Goal: Transaction & Acquisition: Book appointment/travel/reservation

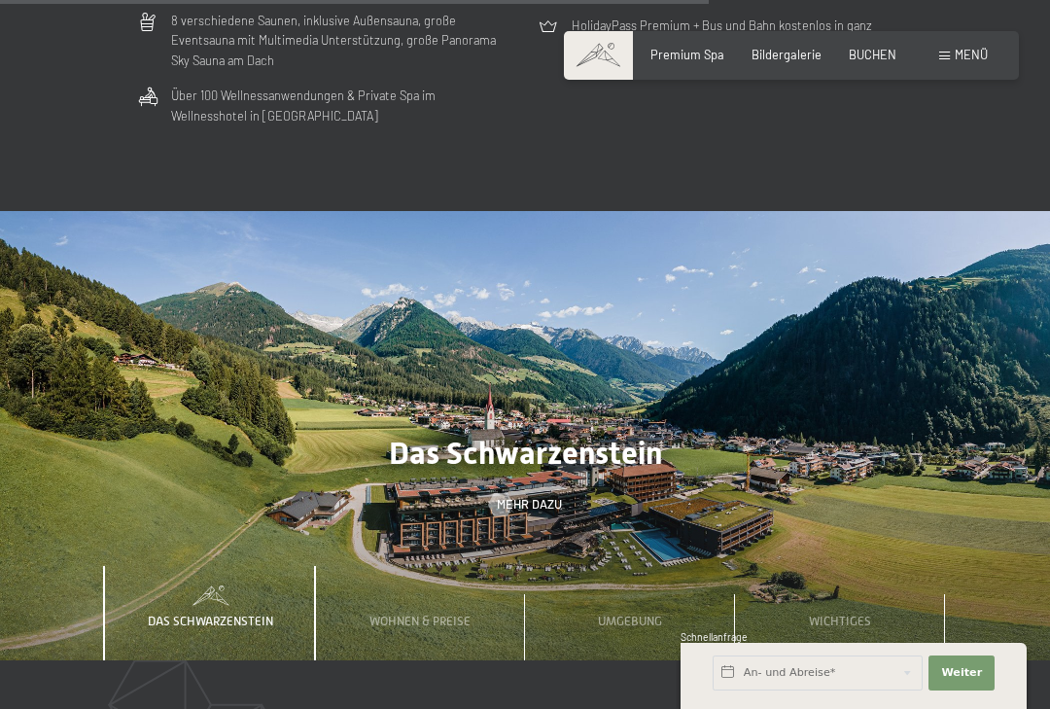
scroll to position [4511, 0]
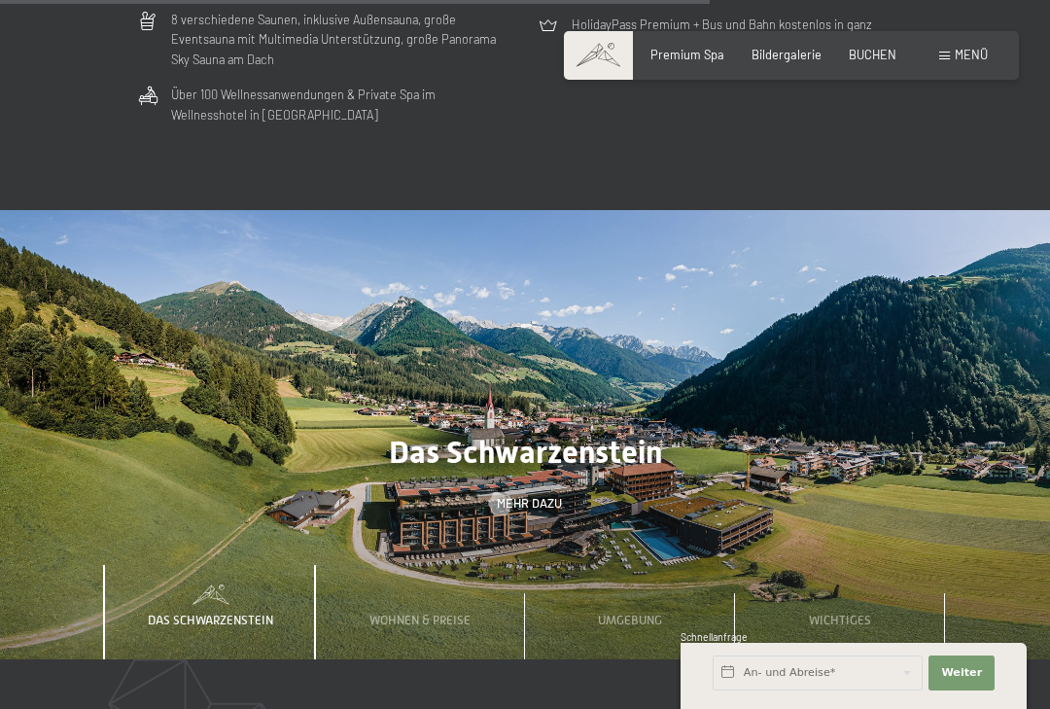
click at [683, 575] on div "Umgebung" at bounding box center [630, 612] width 210 height 95
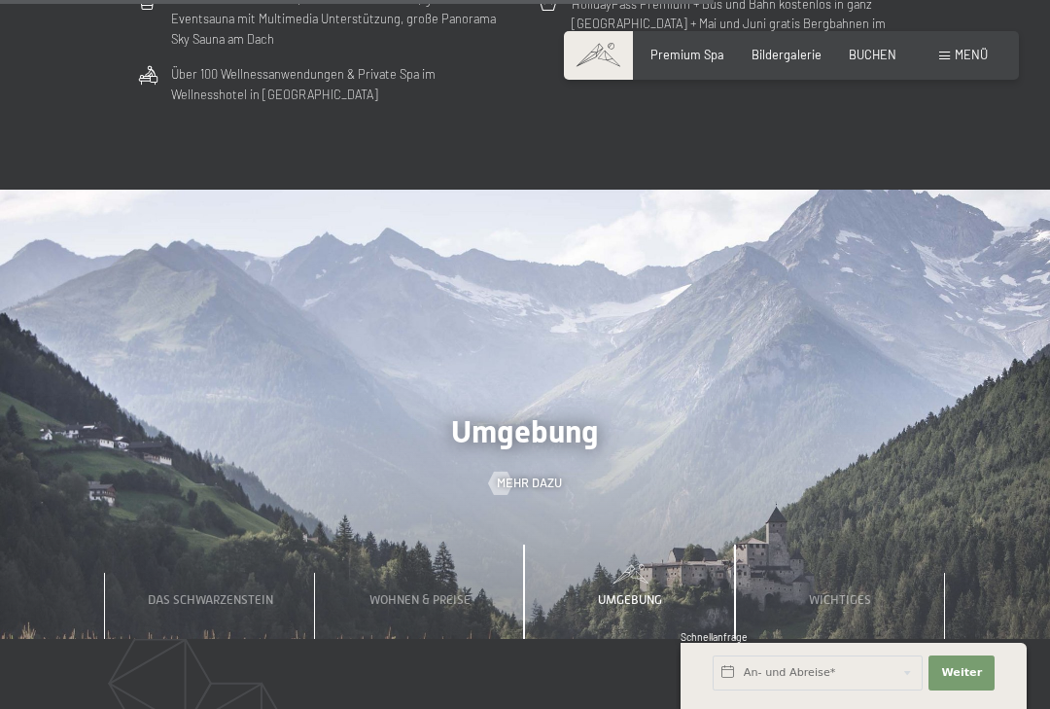
scroll to position [4539, 0]
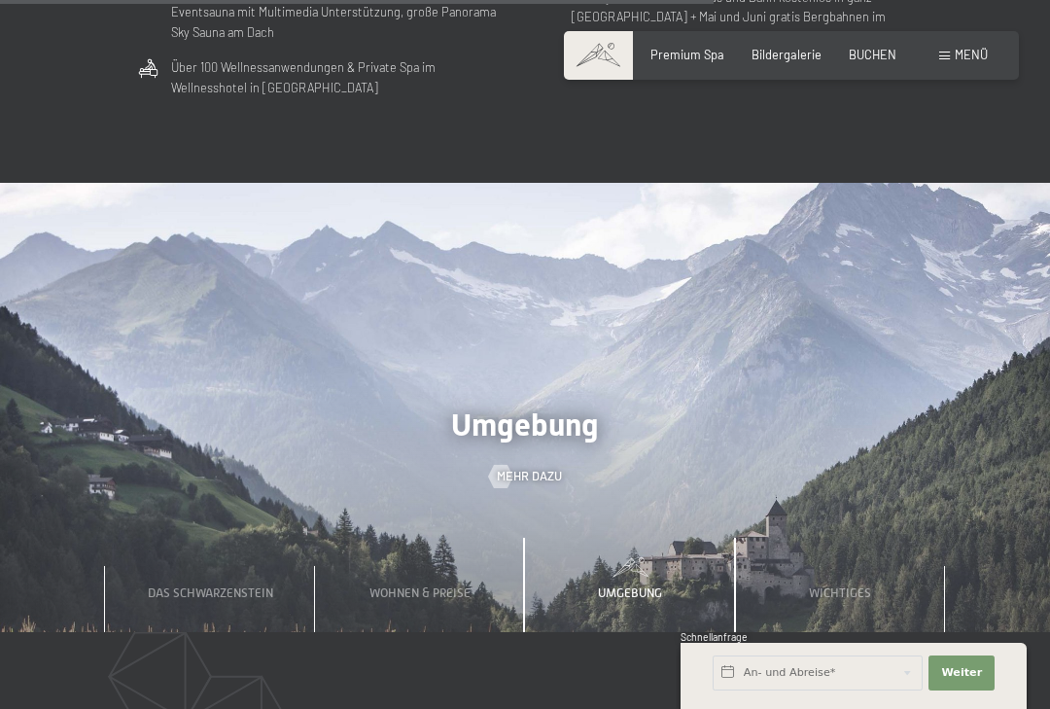
click at [431, 585] on span "Wohnen & Preise" at bounding box center [419, 592] width 101 height 15
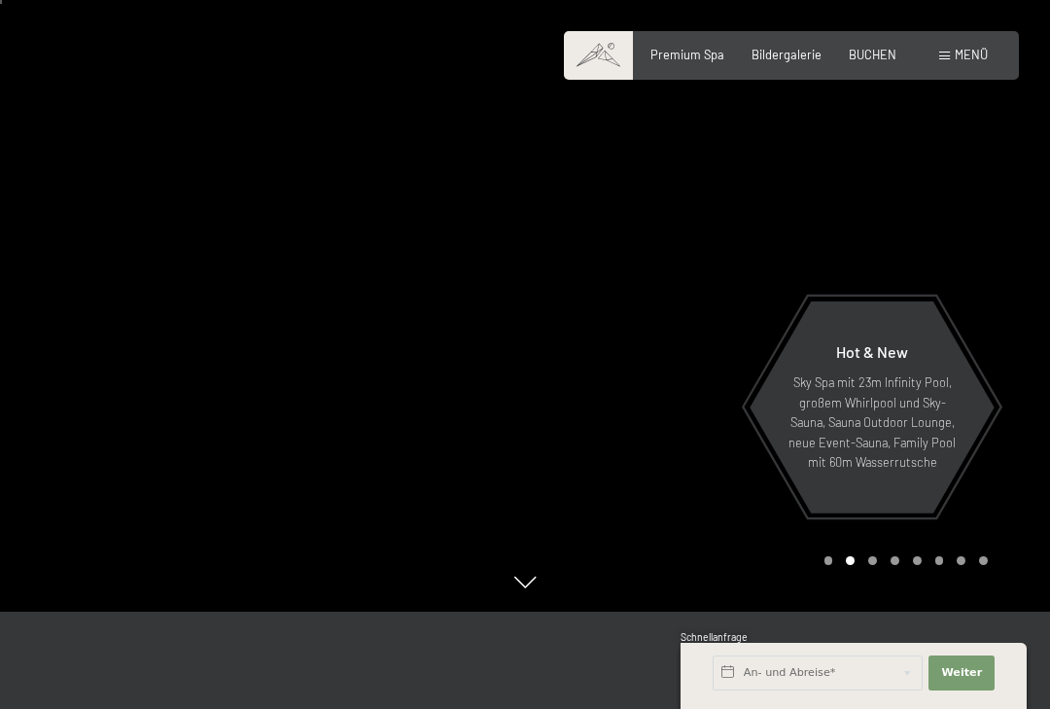
scroll to position [0, 0]
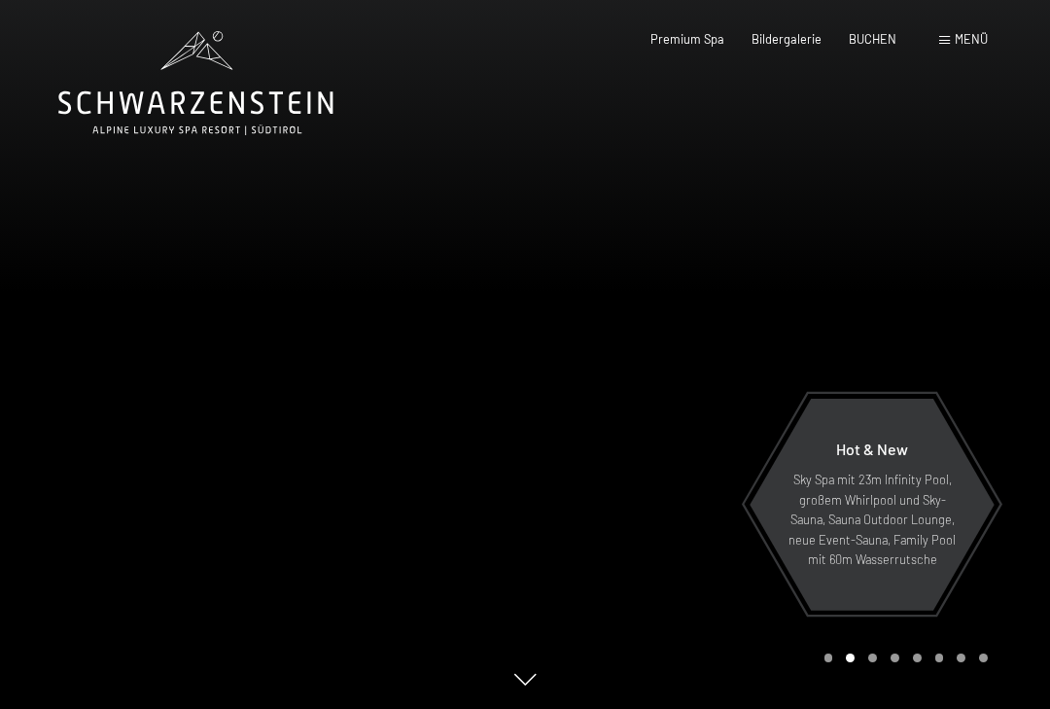
click at [974, 31] on span "Menü" at bounding box center [970, 39] width 33 height 16
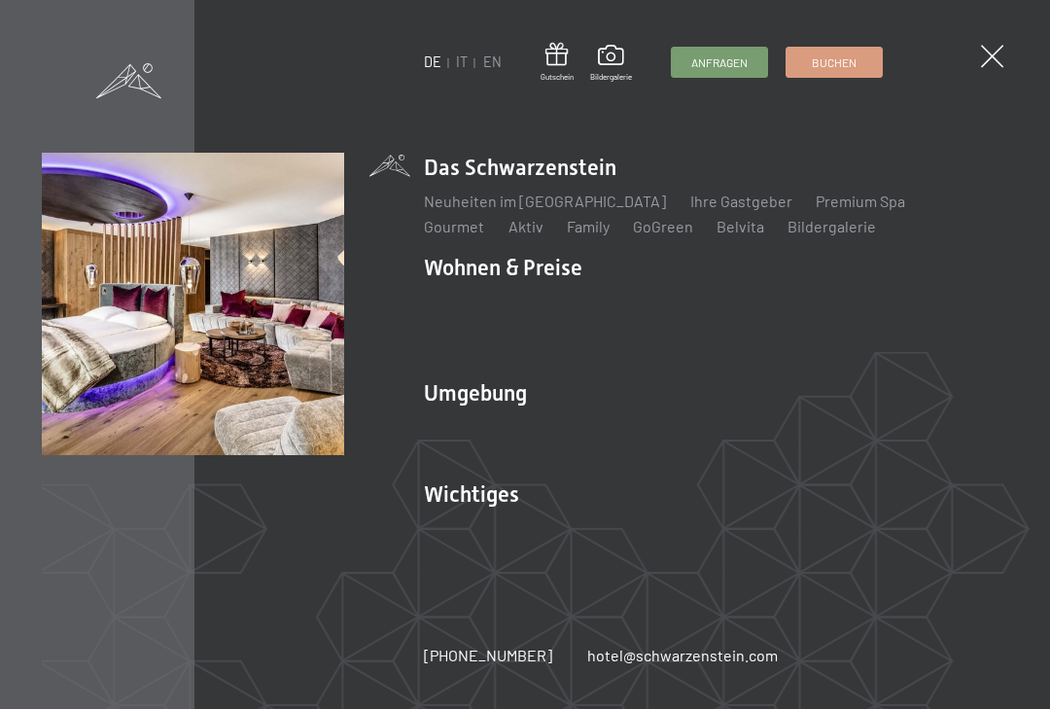
click at [638, 295] on link "Zimmer & Preise" at bounding box center [630, 302] width 113 height 18
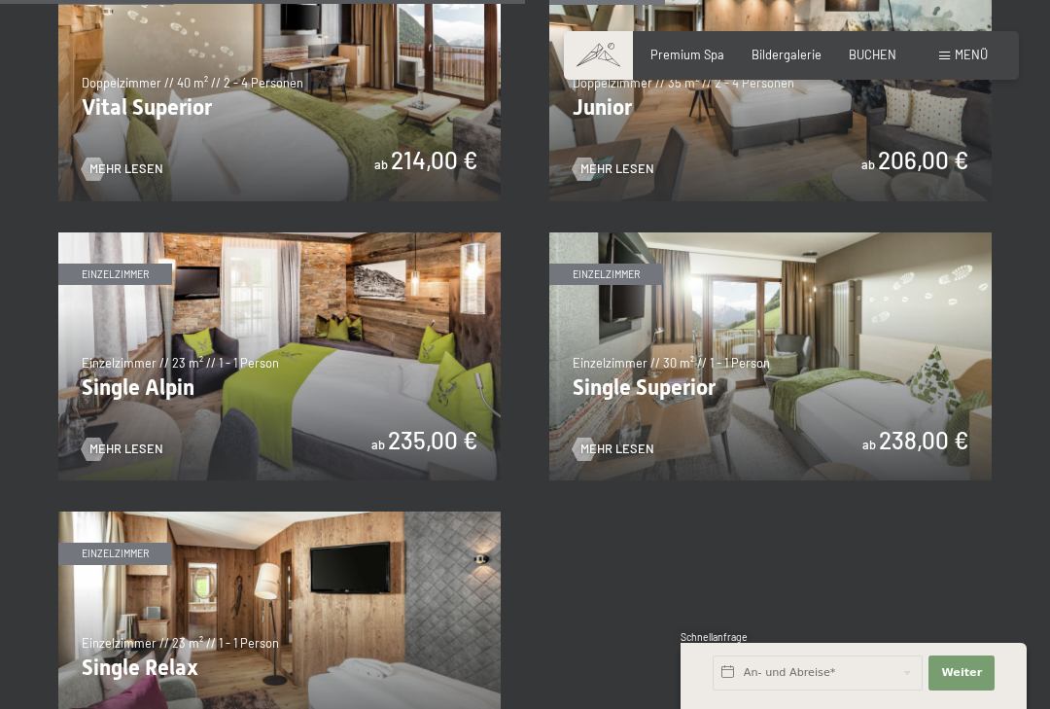
scroll to position [2200, 0]
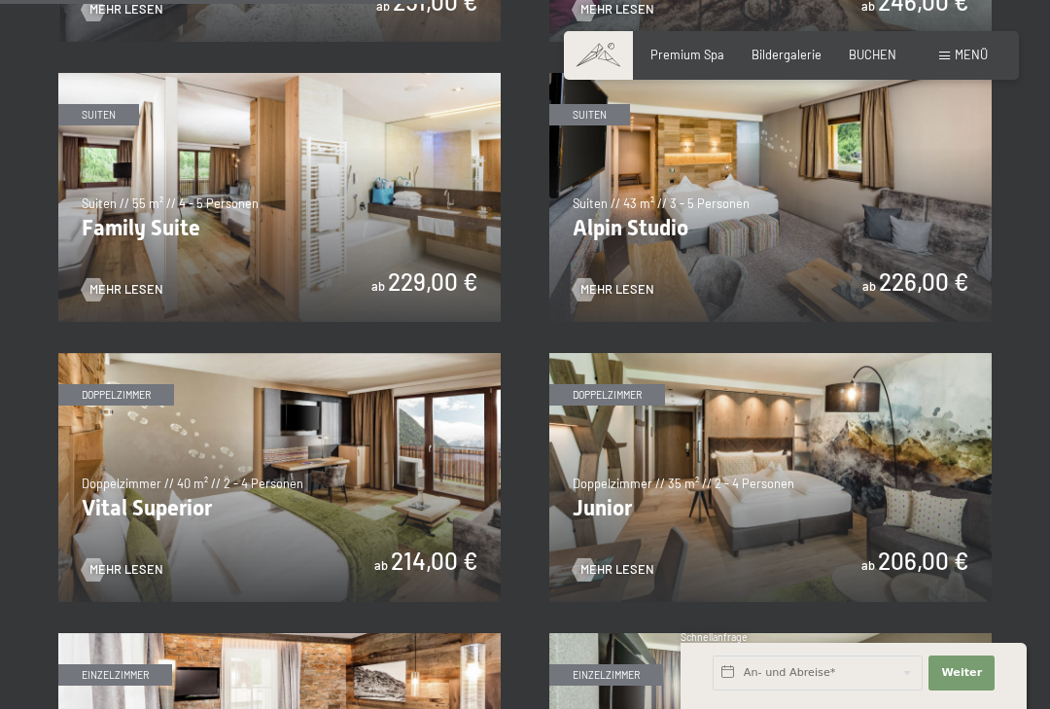
scroll to position [1801, 0]
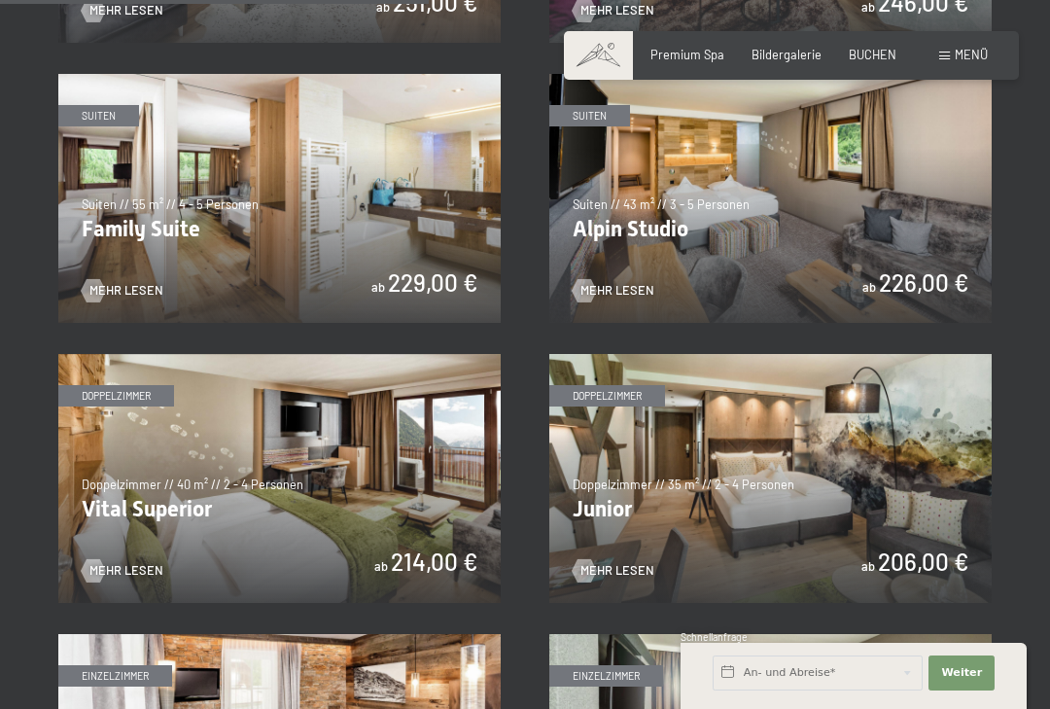
click at [625, 562] on span "Mehr Lesen" at bounding box center [617, 570] width 74 height 17
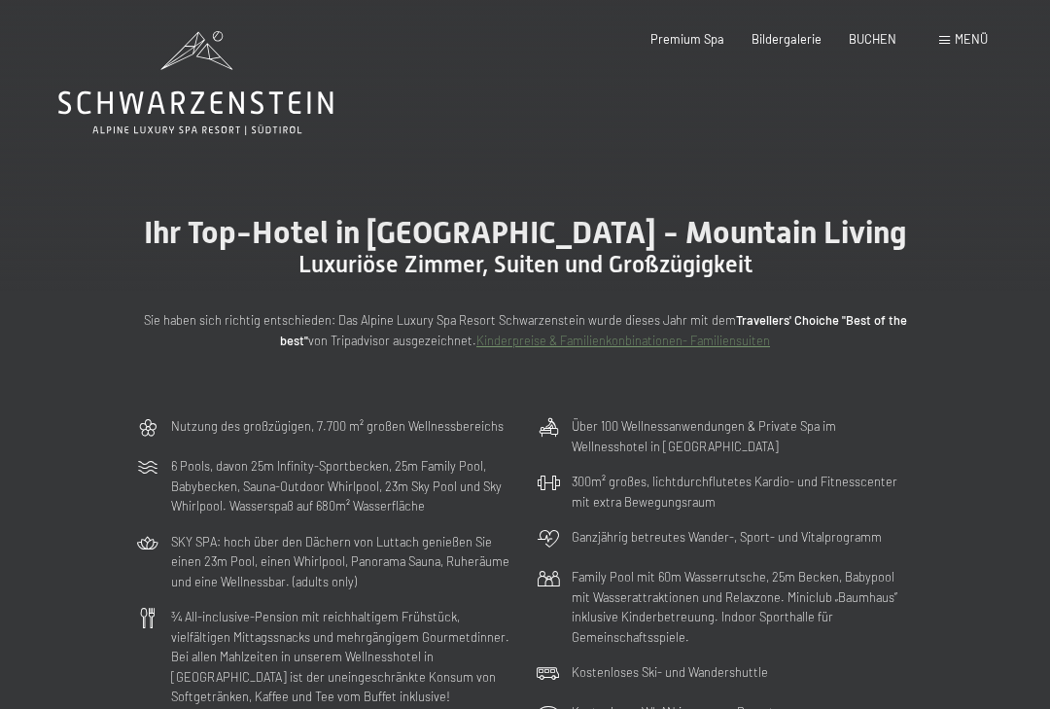
click at [871, 38] on span "BUCHEN" at bounding box center [872, 39] width 48 height 16
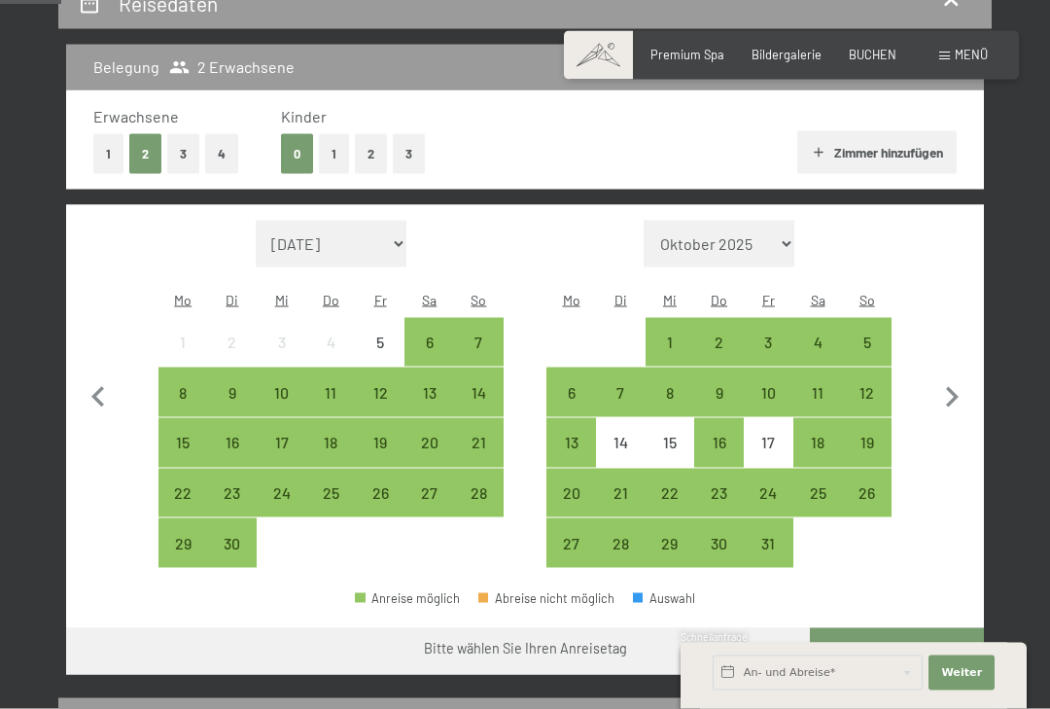
scroll to position [396, 0]
click at [180, 384] on div "8" at bounding box center [183, 407] width 46 height 46
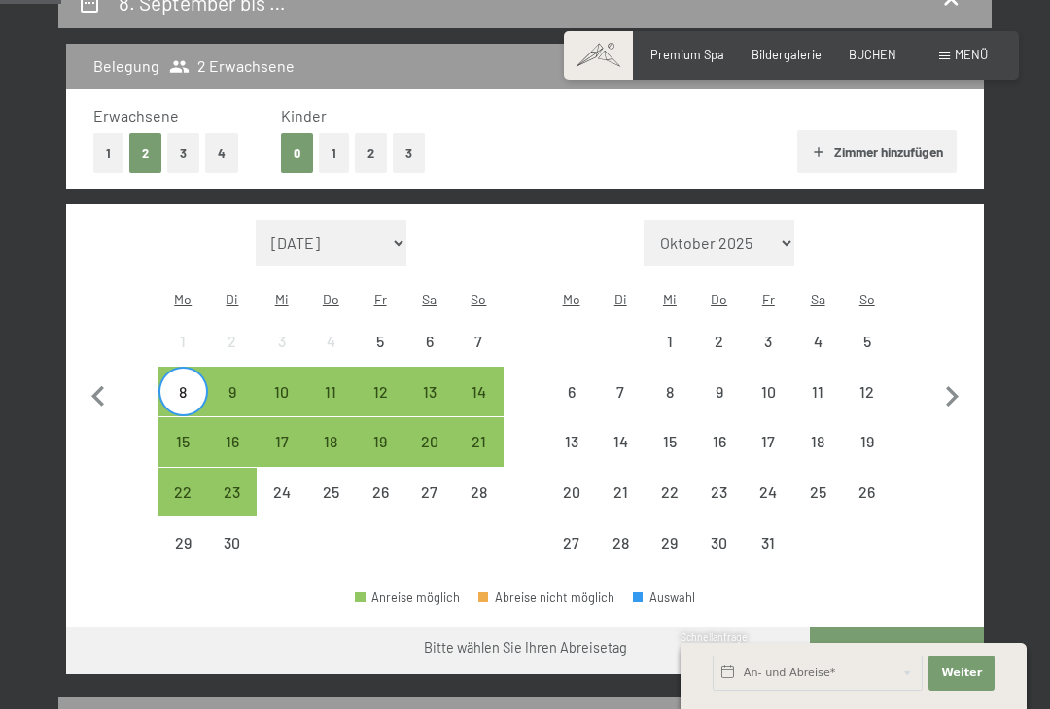
click at [374, 384] on div "12" at bounding box center [381, 407] width 46 height 46
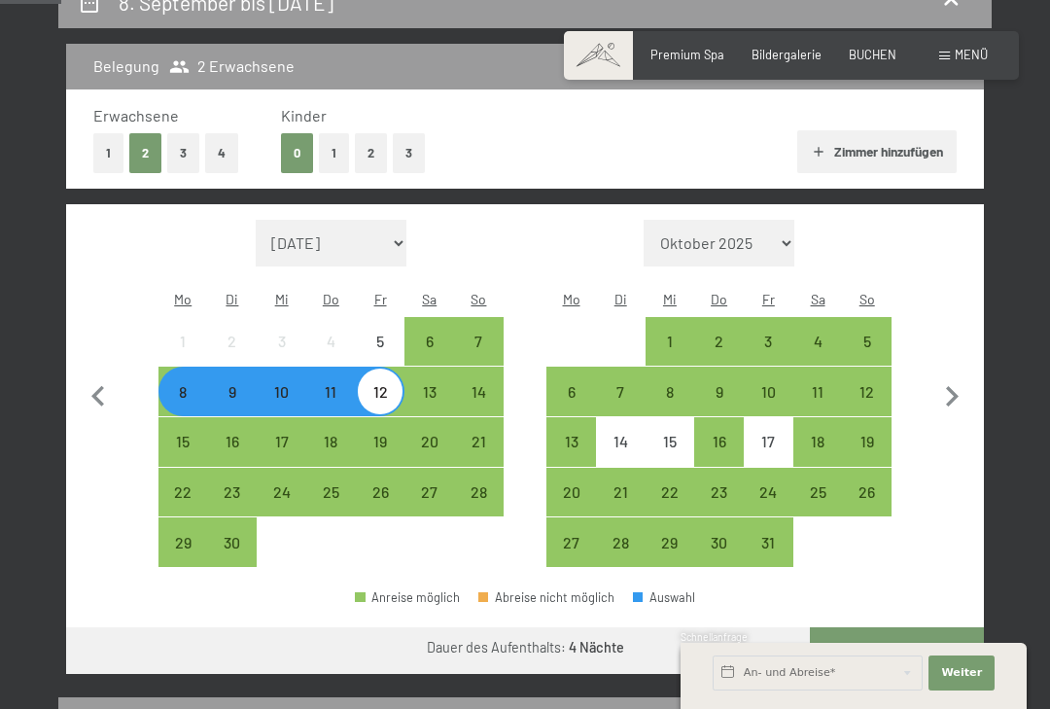
click at [946, 627] on button "Weiter zu „Zimmer“" at bounding box center [897, 650] width 174 height 47
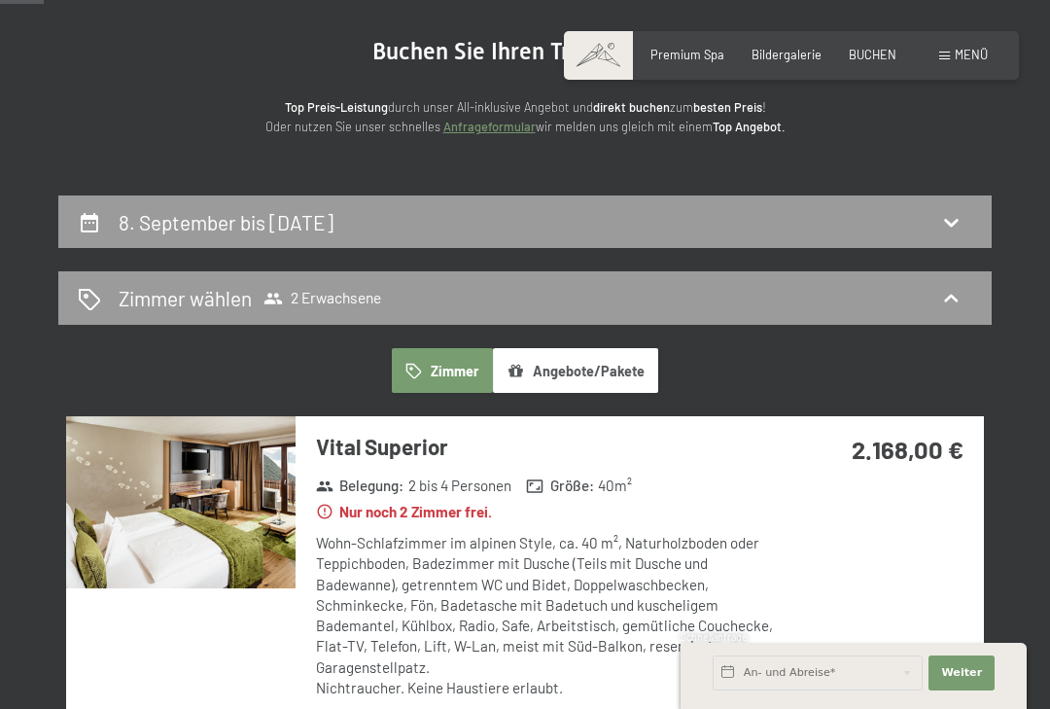
scroll to position [182, 0]
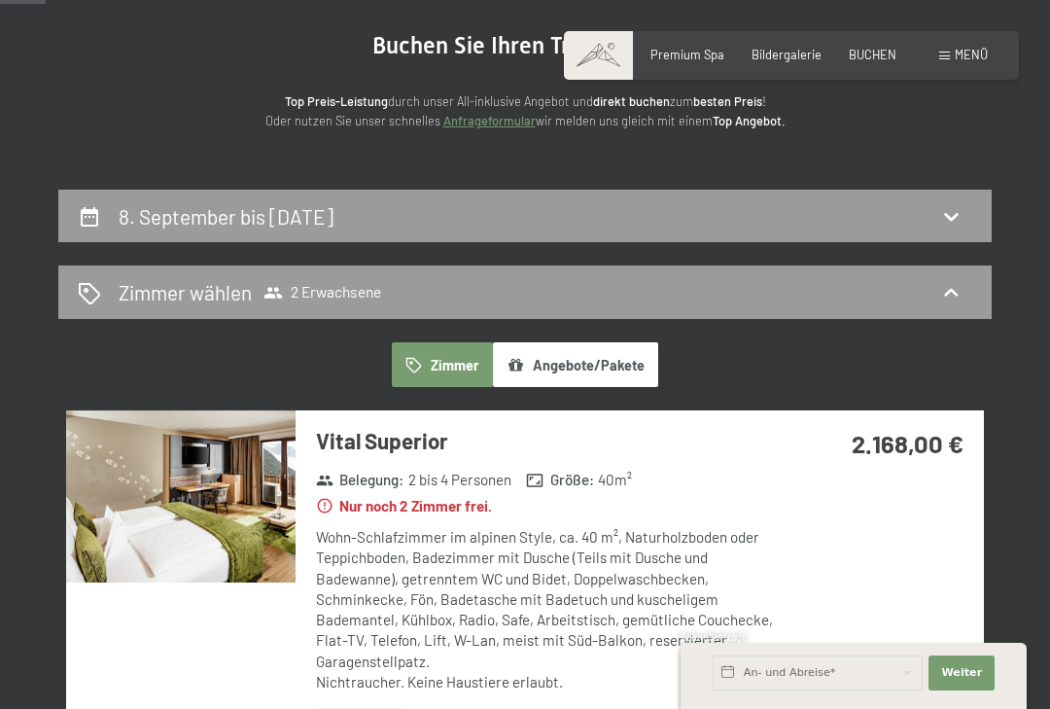
click at [583, 369] on button "Angebote/Pakete" at bounding box center [575, 364] width 165 height 45
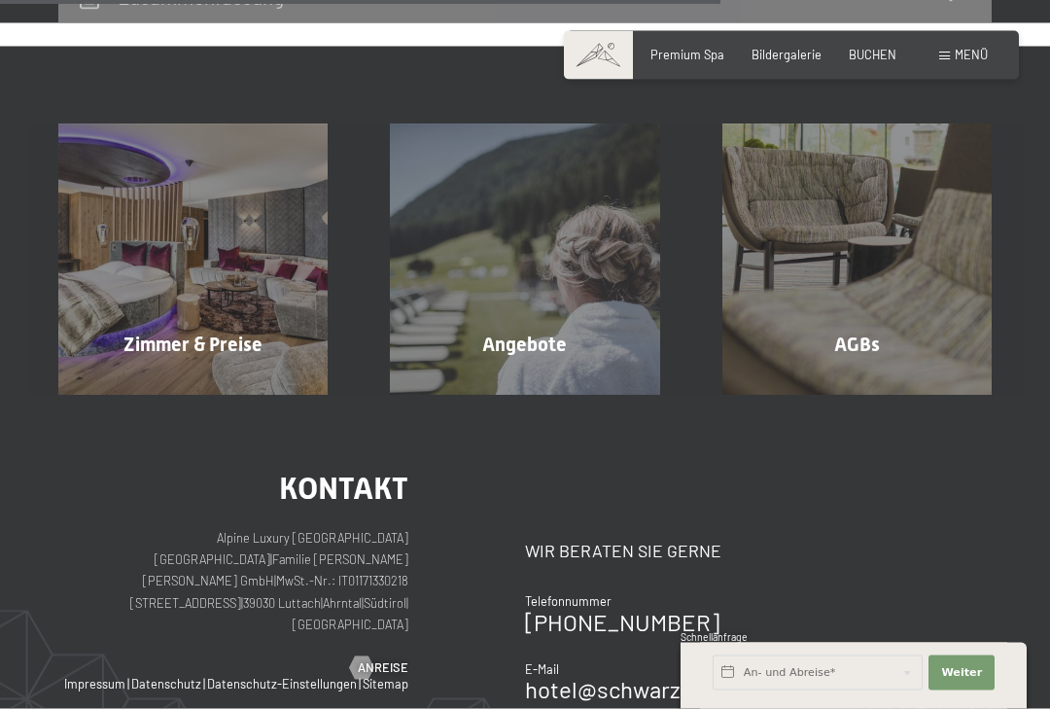
scroll to position [904, 0]
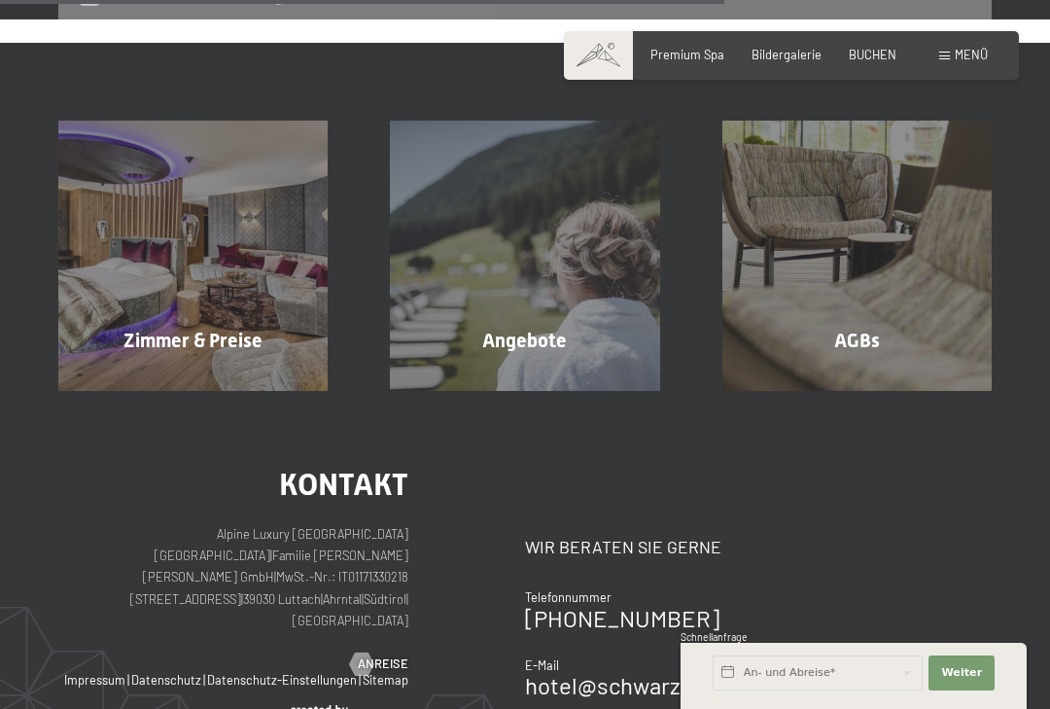
click at [550, 373] on span "Mehr erfahren" at bounding box center [528, 381] width 96 height 17
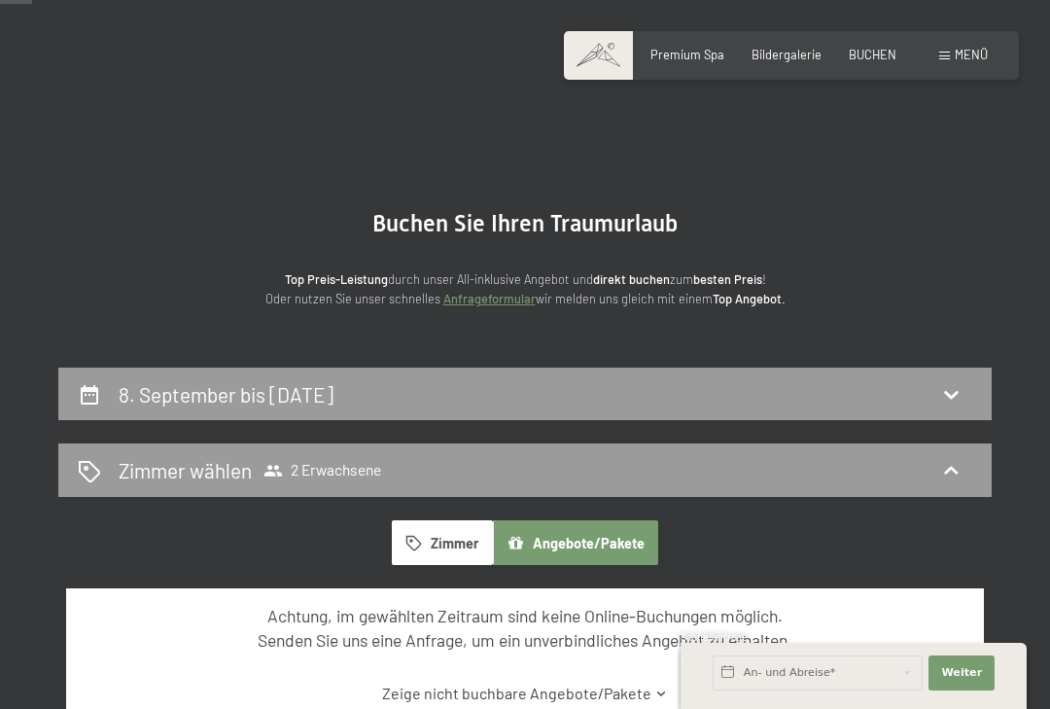
scroll to position [0, 0]
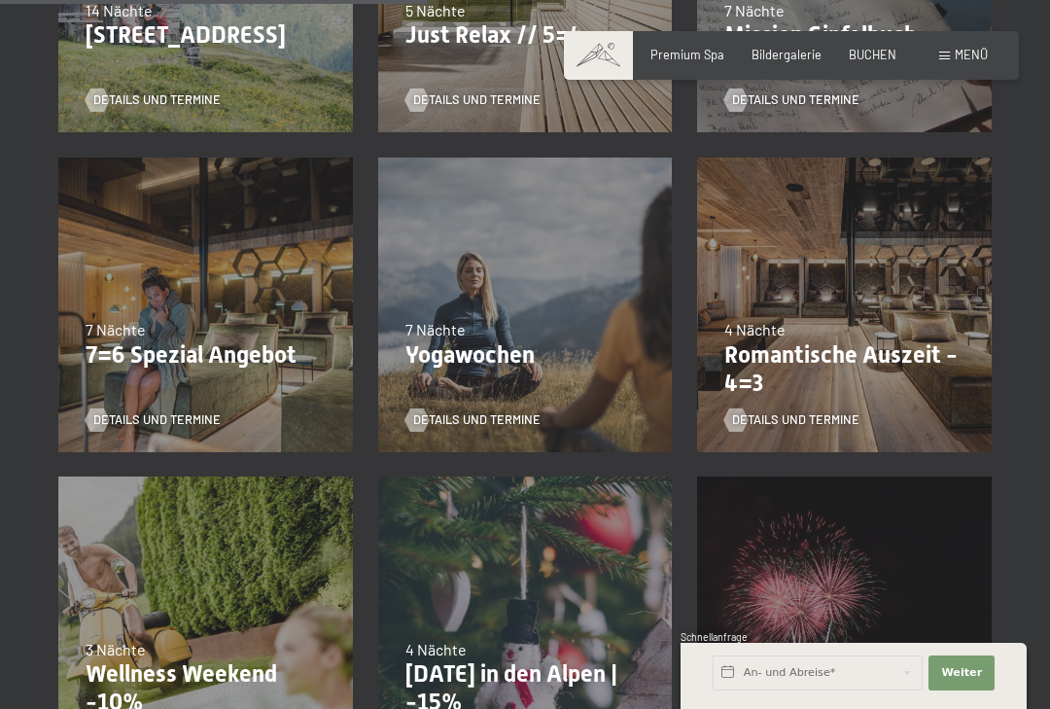
scroll to position [1002, 0]
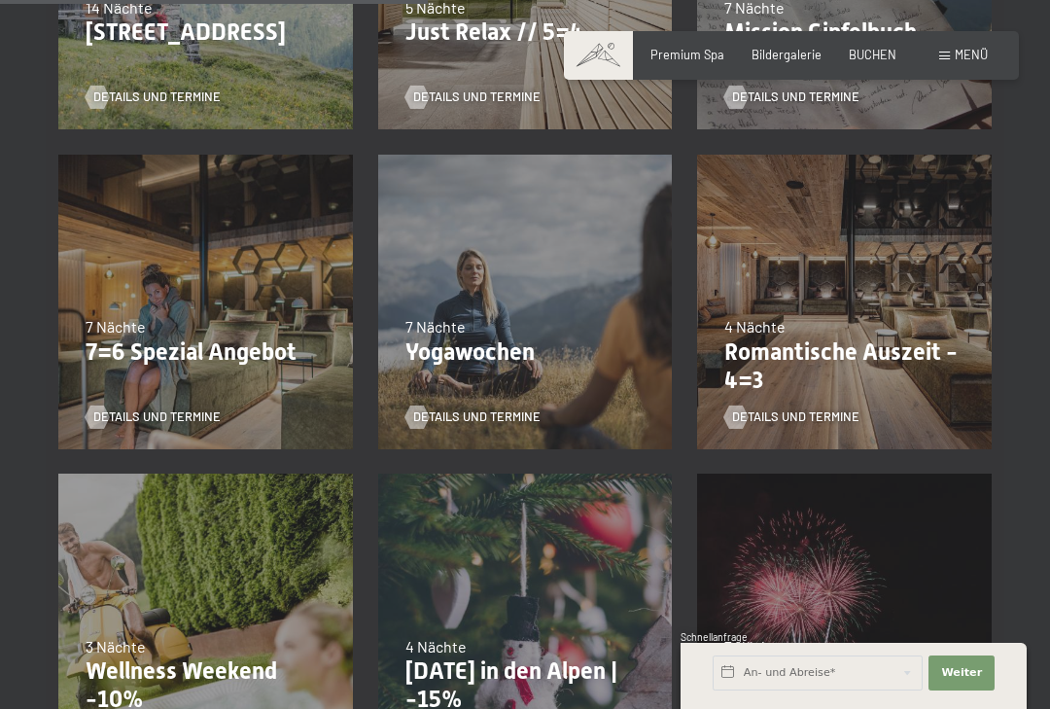
click at [866, 356] on p "Romantische Auszeit - 4=3" at bounding box center [844, 366] width 240 height 56
click at [804, 420] on span "Details und Termine" at bounding box center [795, 416] width 127 height 17
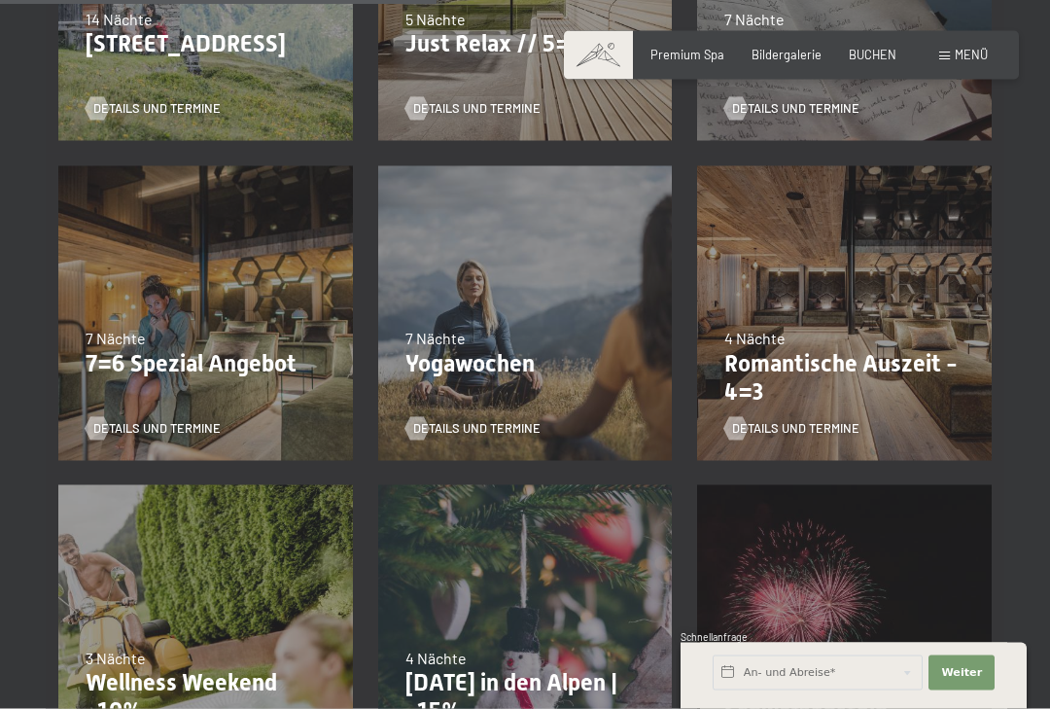
scroll to position [1037, 0]
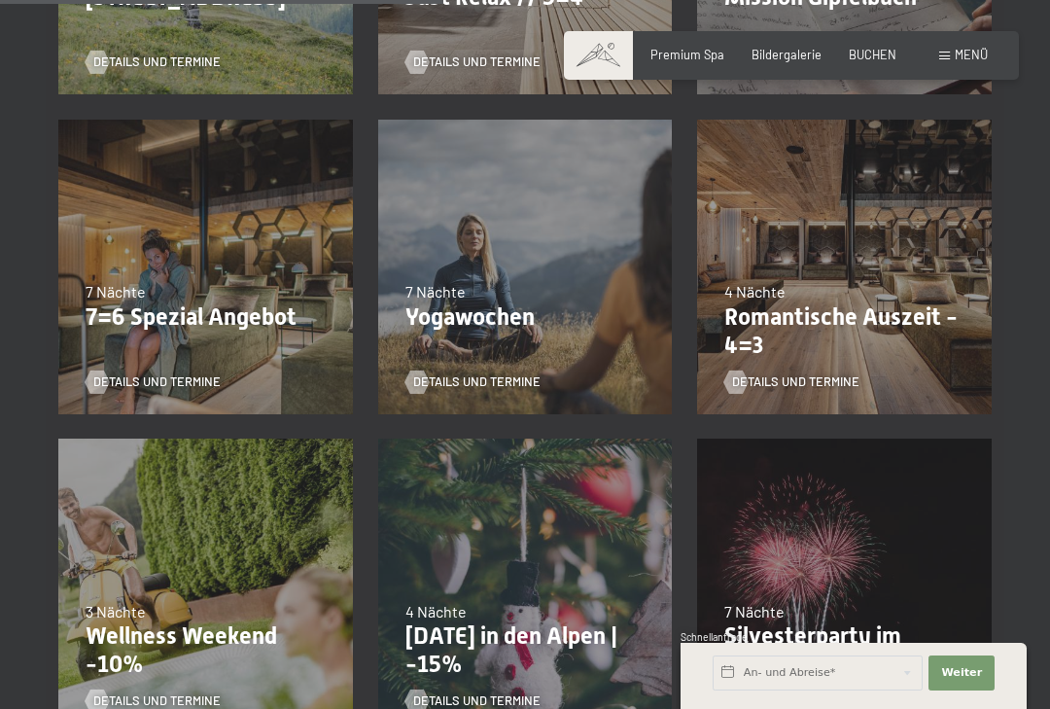
click at [909, 276] on div "09.11.–05.12.2025 08.12.–19.12.2025 11.01.–23.01.2026 08.03.–27.03.2026 29.03.–…" at bounding box center [844, 267] width 320 height 320
click at [900, 303] on p "Romantische Auszeit - 4=3" at bounding box center [844, 331] width 240 height 56
click at [892, 322] on p "Romantische Auszeit - 4=3" at bounding box center [844, 331] width 240 height 56
click at [881, 315] on p "Romantische Auszeit - 4=3" at bounding box center [844, 331] width 240 height 56
click at [936, 214] on div "09.11.–05.12.2025 08.12.–19.12.2025 11.01.–23.01.2026 08.03.–27.03.2026 29.03.–…" at bounding box center [844, 267] width 320 height 320
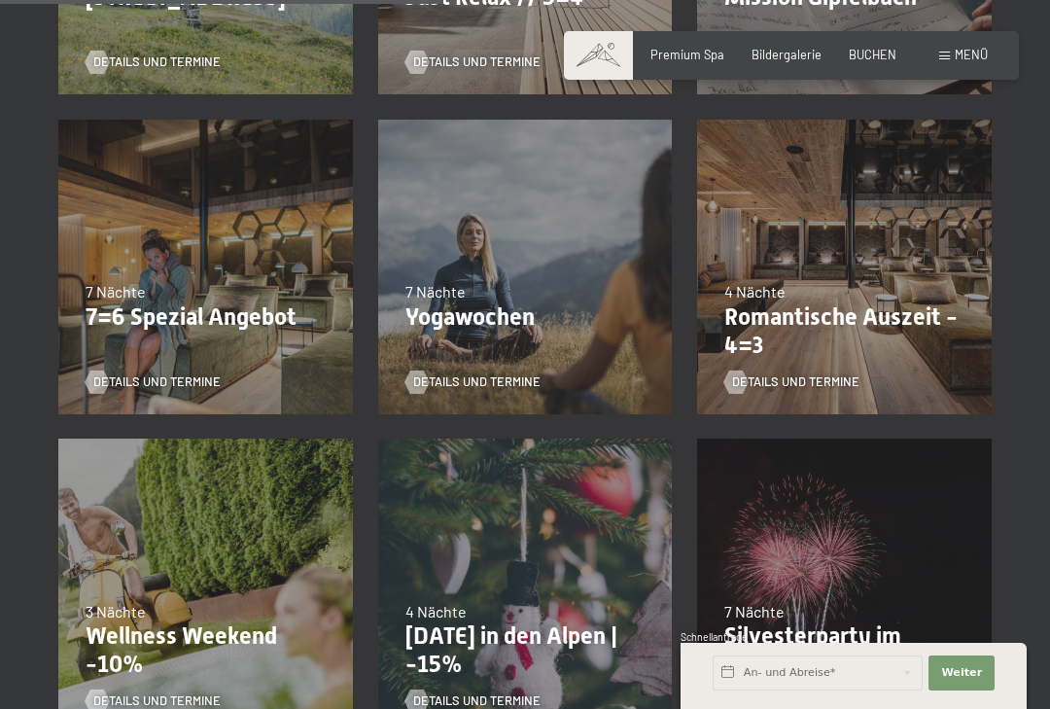
click at [882, 295] on div "4 Nächte" at bounding box center [844, 291] width 240 height 21
click at [869, 303] on p "Romantische Auszeit - 4=3" at bounding box center [844, 331] width 240 height 56
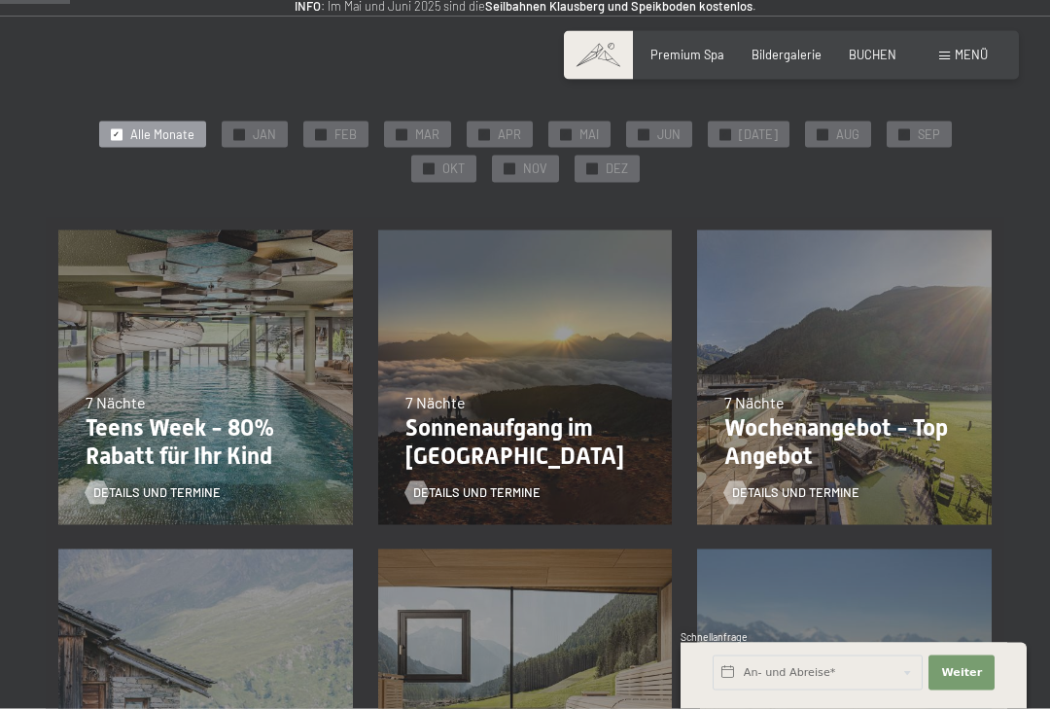
scroll to position [0, 0]
